Goal: Find specific page/section: Find specific page/section

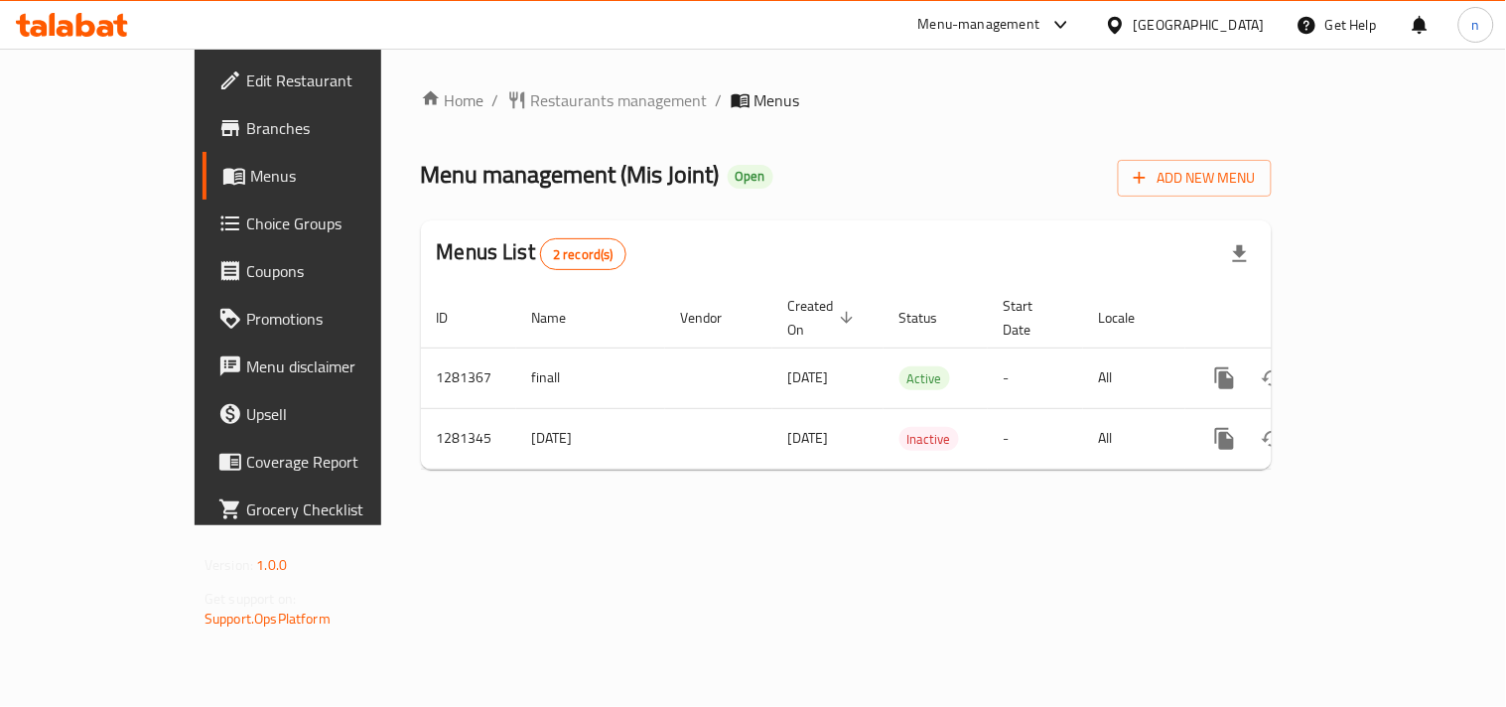
click at [1117, 27] on icon at bounding box center [1115, 24] width 14 height 17
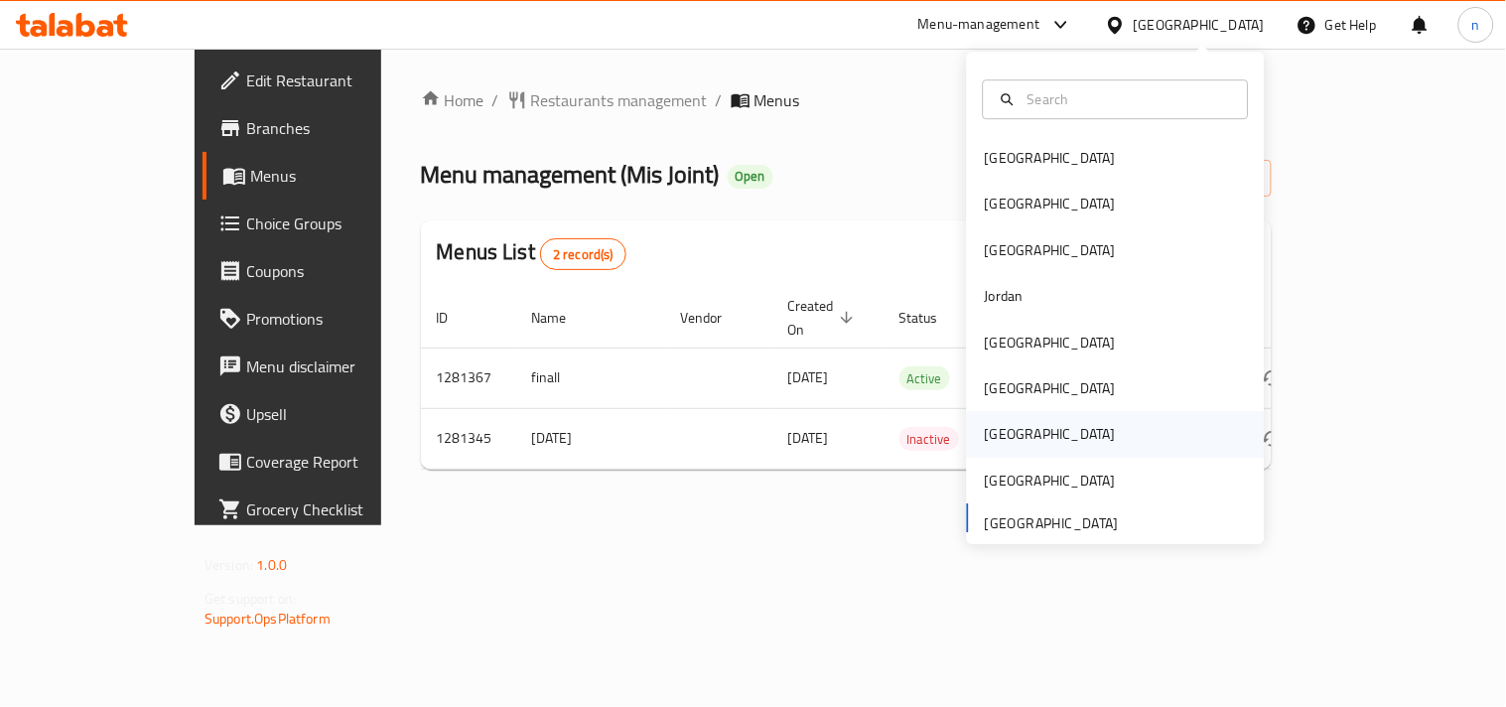
click at [990, 424] on div "[GEOGRAPHIC_DATA]" at bounding box center [1050, 435] width 131 height 22
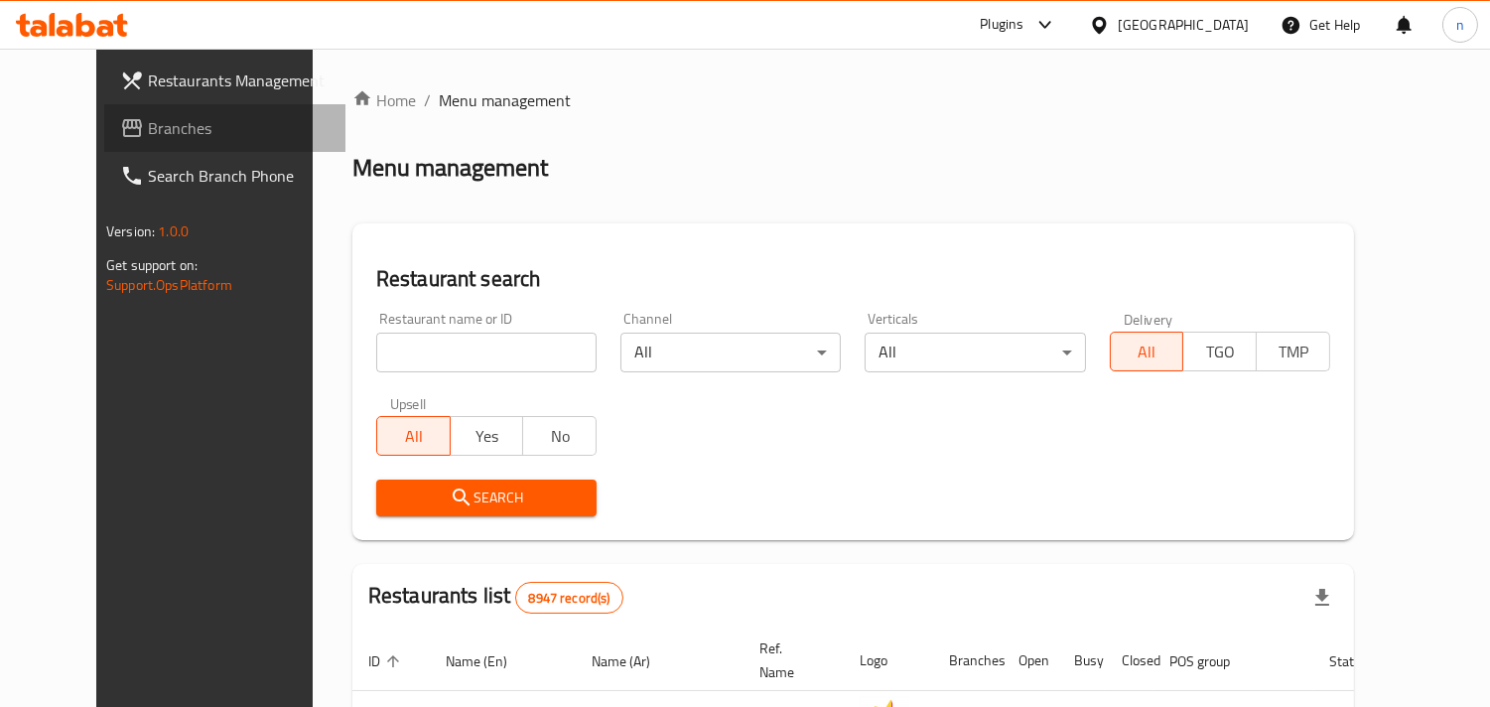
click at [176, 132] on span "Branches" at bounding box center [239, 128] width 182 height 24
